Goal: Check status: Check status

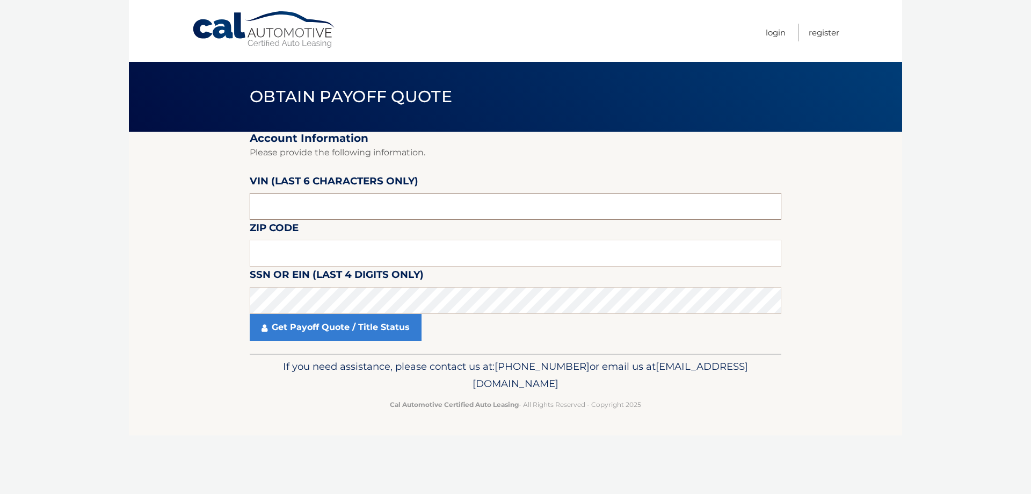
click at [305, 205] on input "text" at bounding box center [516, 206] width 532 height 27
click at [207, 28] on link "Cal Automotive" at bounding box center [264, 30] width 145 height 38
click at [283, 206] on input "text" at bounding box center [516, 206] width 532 height 27
click at [262, 250] on input "text" at bounding box center [516, 253] width 532 height 27
click at [284, 251] on input "text" at bounding box center [516, 253] width 532 height 27
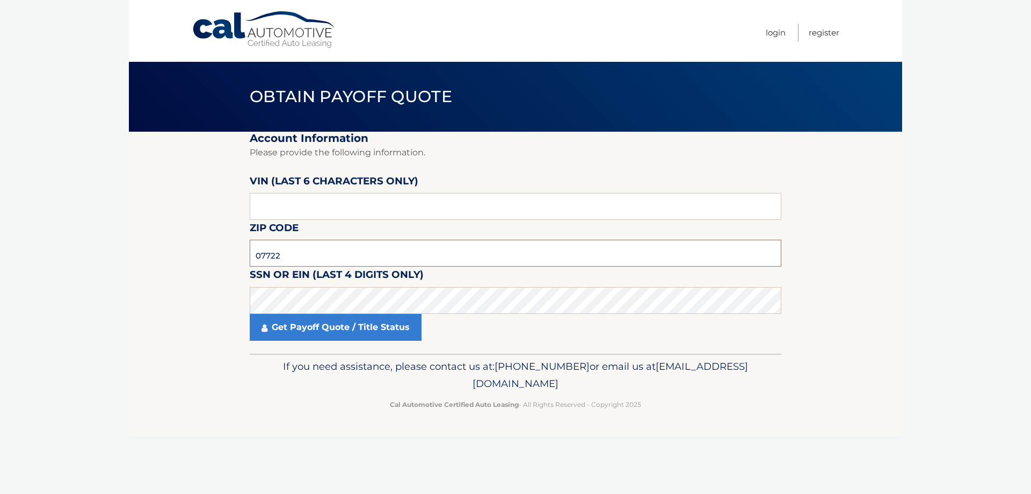
type input "07722"
click at [327, 329] on link "Get Payoff Quote / Title Status" at bounding box center [336, 327] width 172 height 27
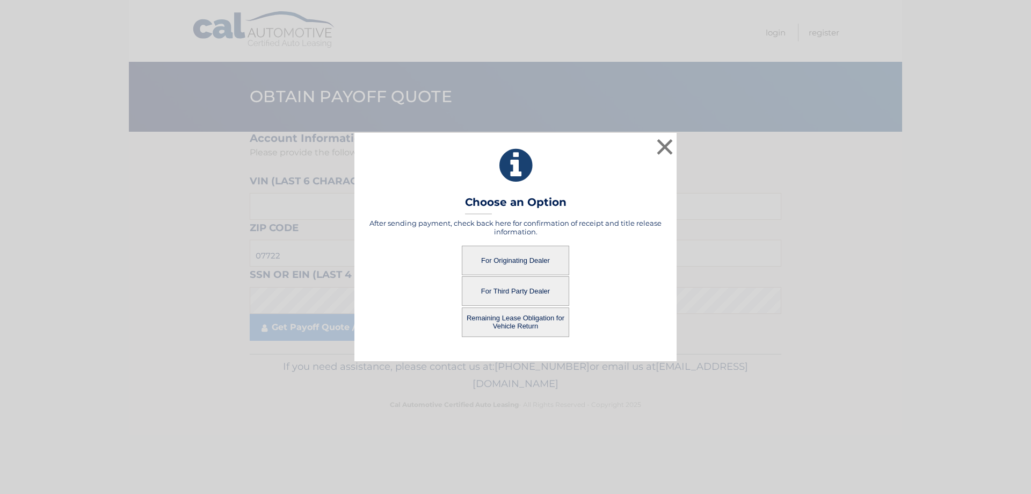
click at [523, 255] on button "For Originating Dealer" at bounding box center [515, 260] width 107 height 30
click at [517, 257] on button "For Originating Dealer" at bounding box center [515, 260] width 107 height 30
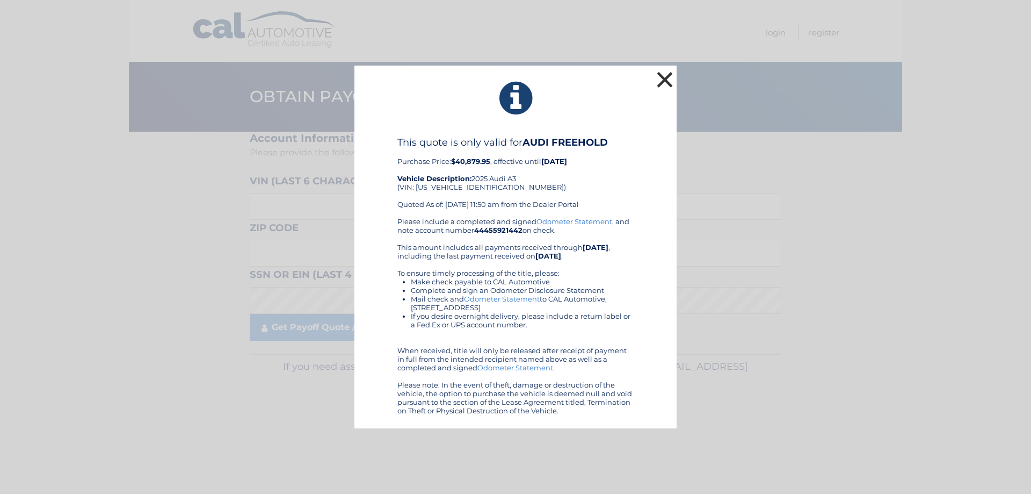
click at [664, 83] on button "×" at bounding box center [664, 79] width 21 height 21
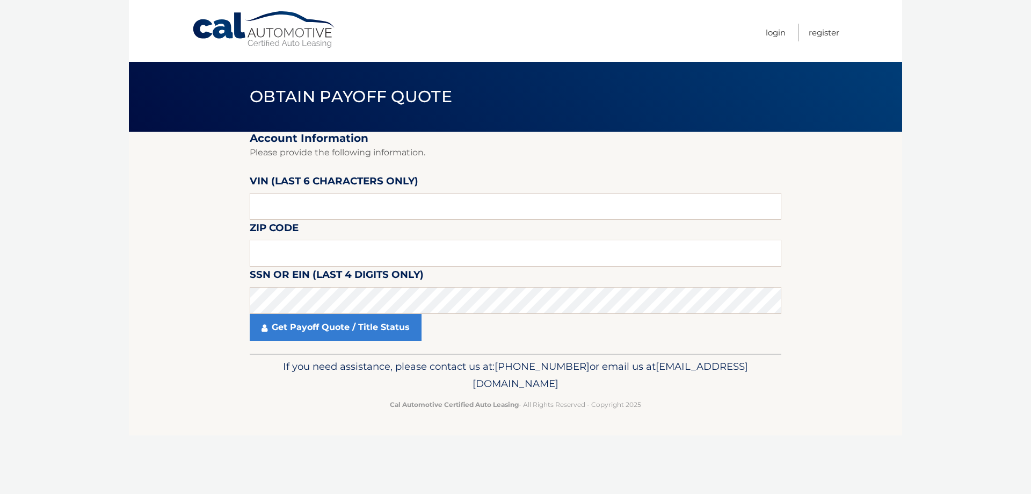
click at [204, 29] on link "Cal Automotive" at bounding box center [264, 30] width 145 height 38
click at [269, 208] on input "text" at bounding box center [516, 206] width 532 height 27
type input "029751"
type input "07726"
click at [322, 331] on link "Get Payoff Quote / Title Status" at bounding box center [336, 327] width 172 height 27
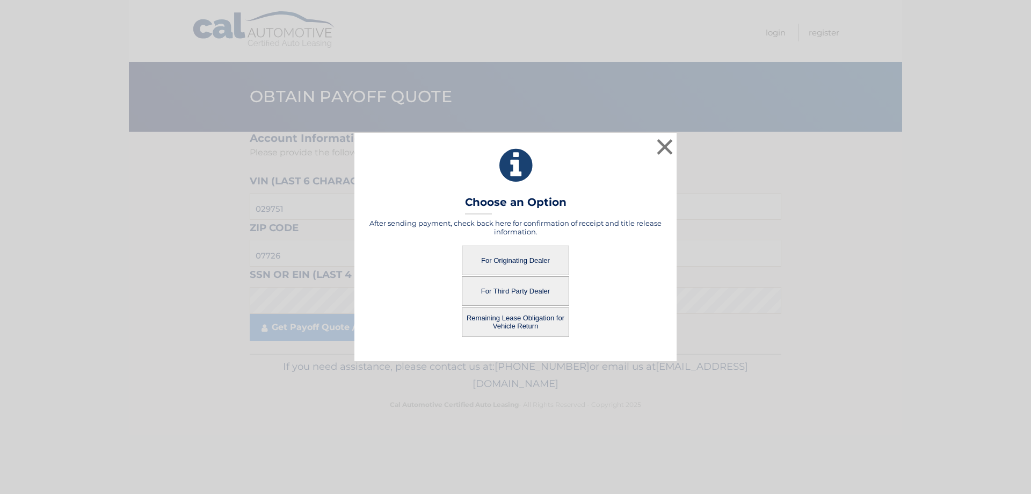
click at [509, 260] on button "For Originating Dealer" at bounding box center [515, 260] width 107 height 30
click at [520, 259] on button "For Originating Dealer" at bounding box center [515, 260] width 107 height 30
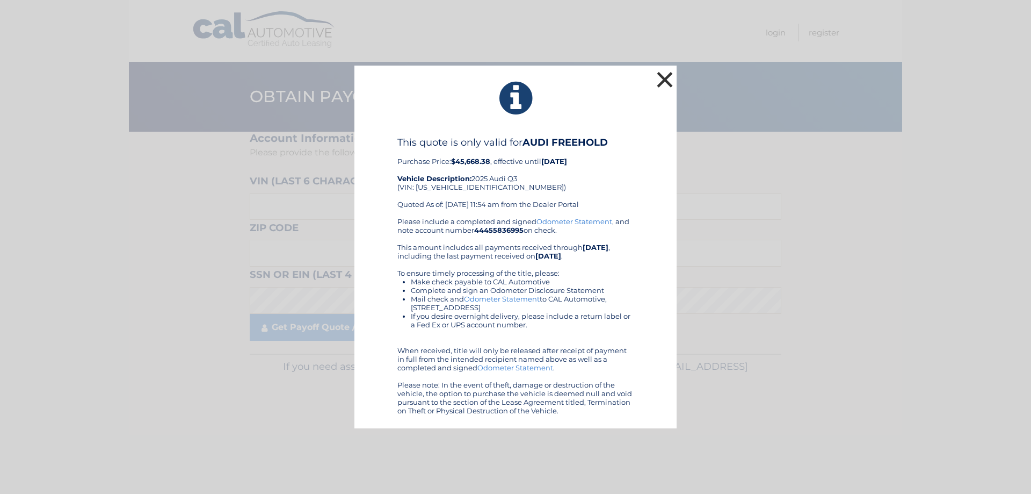
click at [668, 78] on button "×" at bounding box center [664, 79] width 21 height 21
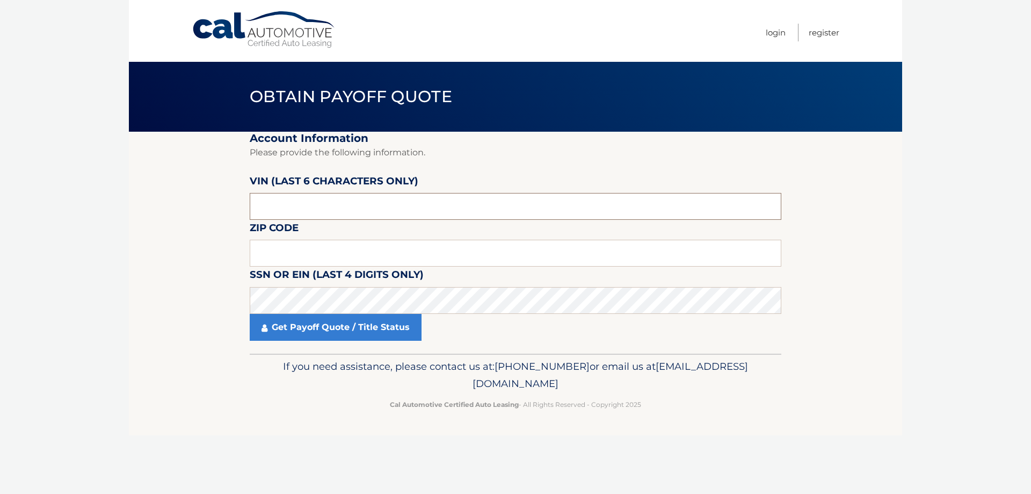
click at [281, 208] on input "text" at bounding box center [516, 206] width 532 height 27
click at [313, 211] on input "text" at bounding box center [516, 206] width 532 height 27
click at [283, 202] on input "text" at bounding box center [516, 206] width 532 height 27
paste input "058101"
type input "058101"
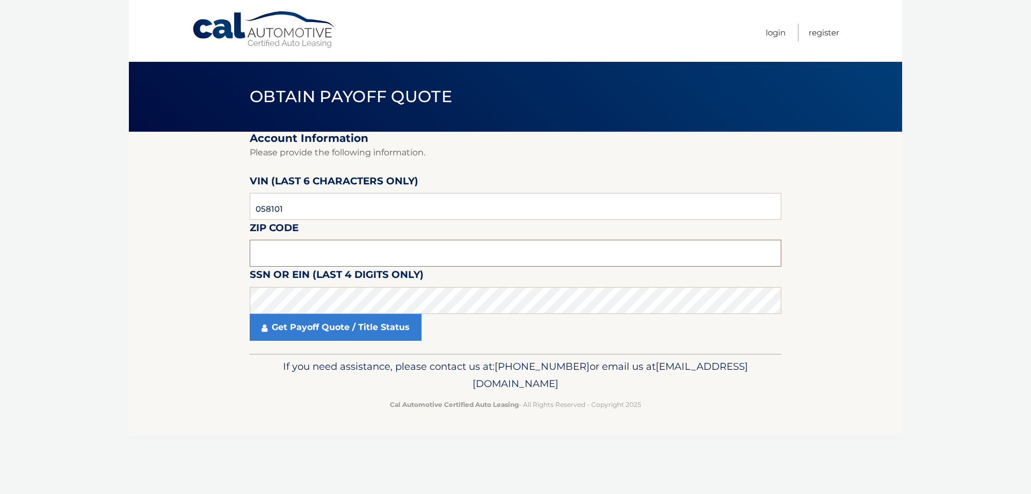
click at [282, 251] on input "text" at bounding box center [516, 253] width 532 height 27
click at [319, 245] on input "text" at bounding box center [516, 253] width 532 height 27
type input "07722"
click at [339, 336] on link "Get Payoff Quote / Title Status" at bounding box center [336, 327] width 172 height 27
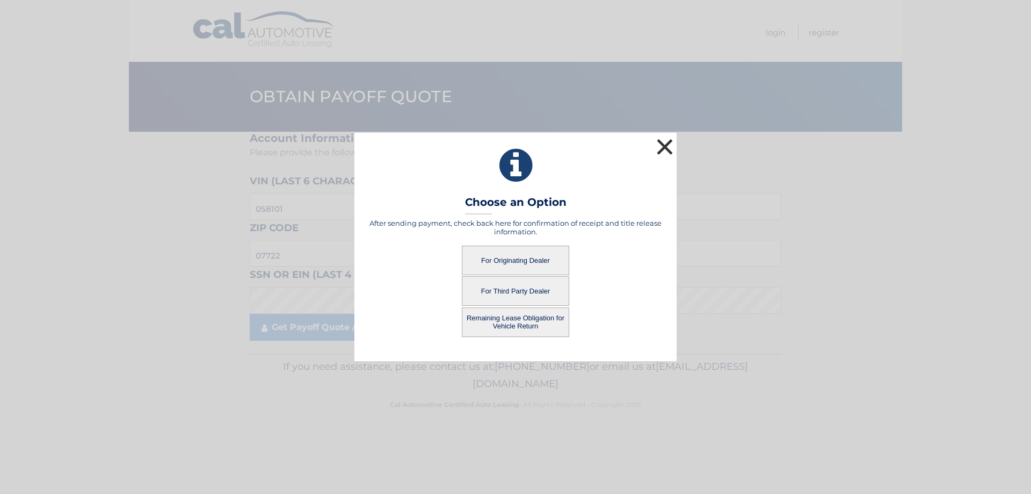
click at [673, 149] on button "×" at bounding box center [664, 146] width 21 height 21
